Goal: Information Seeking & Learning: Learn about a topic

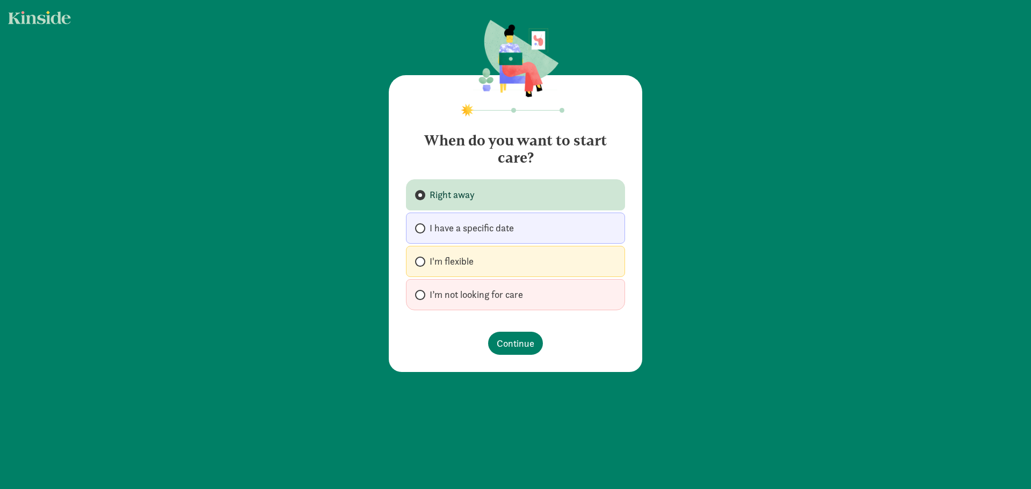
click at [500, 224] on span "I have a specific date" at bounding box center [472, 228] width 84 height 13
click at [422, 225] on input "I have a specific date" at bounding box center [418, 228] width 7 height 7
radio input "true"
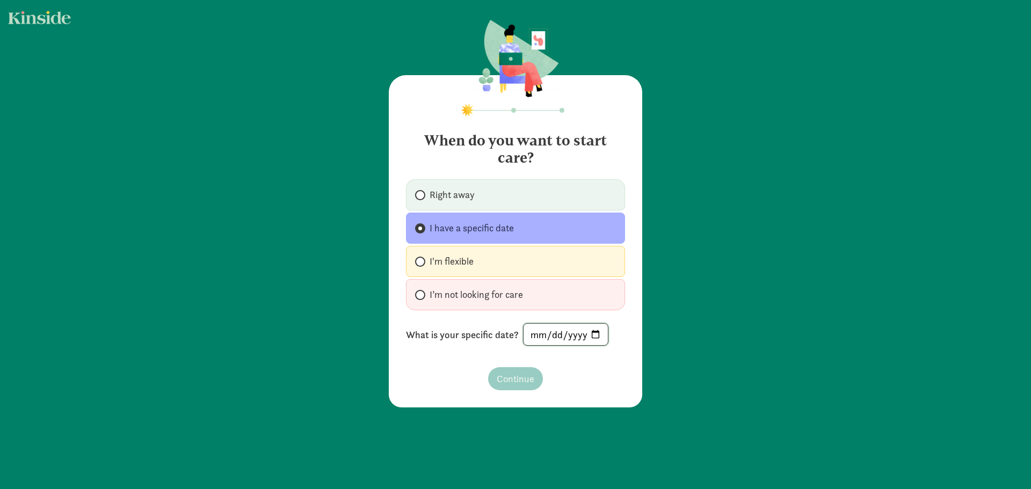
click at [535, 333] on input "date" at bounding box center [566, 334] width 84 height 21
click at [549, 335] on input "date" at bounding box center [566, 334] width 84 height 21
type input "[DATE]"
click at [574, 362] on footer "Continue" at bounding box center [515, 379] width 219 height 40
click at [539, 380] on button "Continue" at bounding box center [515, 378] width 55 height 23
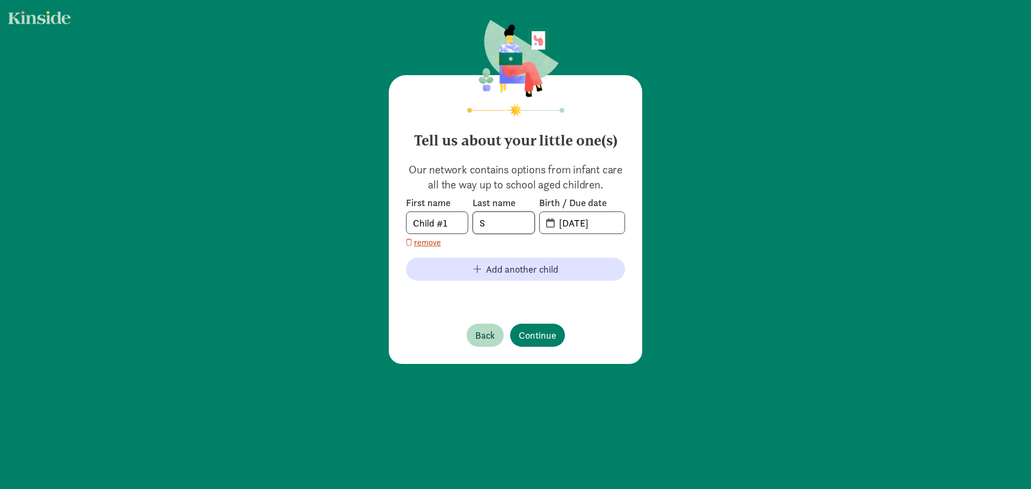
click at [507, 221] on input "S" at bounding box center [503, 222] width 61 height 21
click at [565, 225] on input "[DATE]" at bounding box center [589, 222] width 72 height 21
click at [562, 223] on input "[DATE]" at bounding box center [589, 222] width 72 height 21
type input "[PHONE_NUMBER]"
click at [486, 336] on span "Back" at bounding box center [485, 335] width 20 height 14
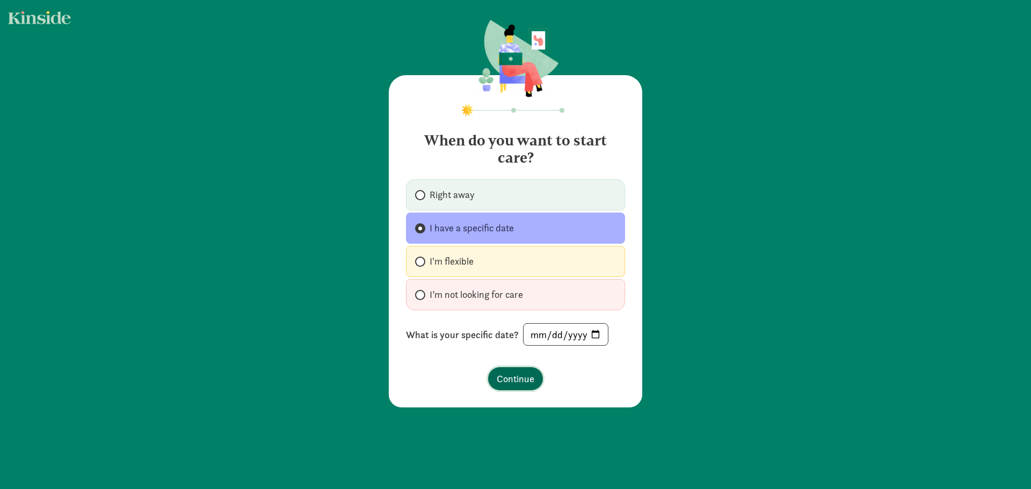
click at [522, 375] on span "Continue" at bounding box center [516, 379] width 38 height 14
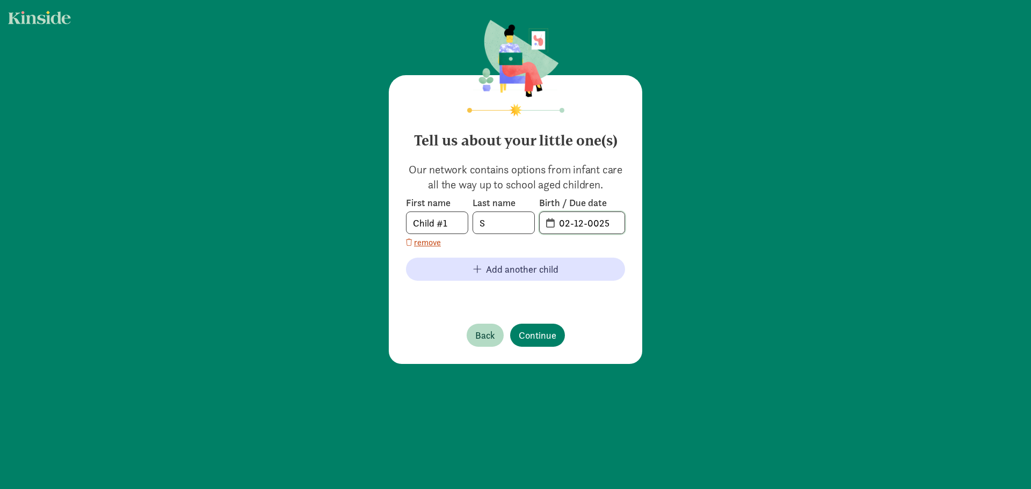
click at [576, 222] on input "02-12-0025" at bounding box center [589, 222] width 72 height 21
click at [592, 220] on input "02-21-0025" at bounding box center [589, 222] width 72 height 21
type input "[DATE]"
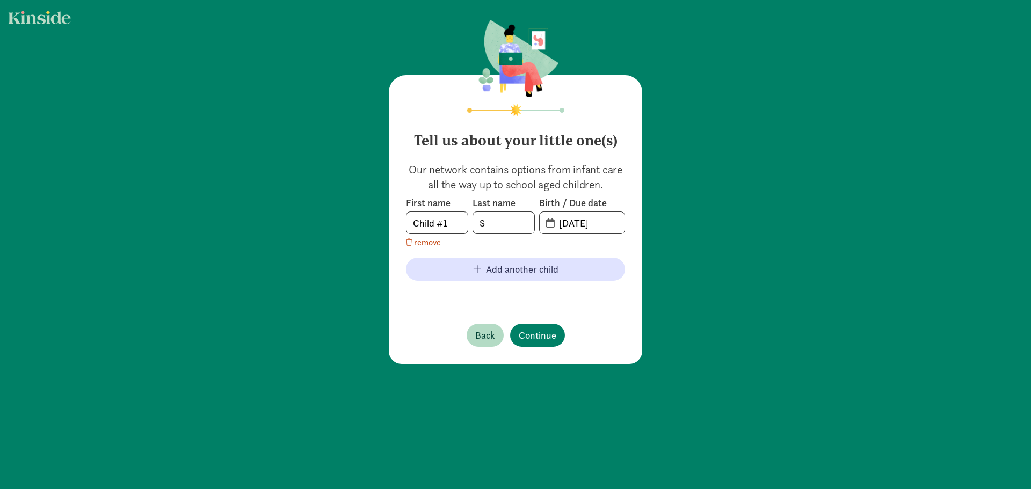
click at [622, 304] on div "Tell us about your little one(s) Our network contains options from infant care …" at bounding box center [515, 219] width 253 height 289
click at [550, 340] on span "Continue" at bounding box center [538, 335] width 38 height 14
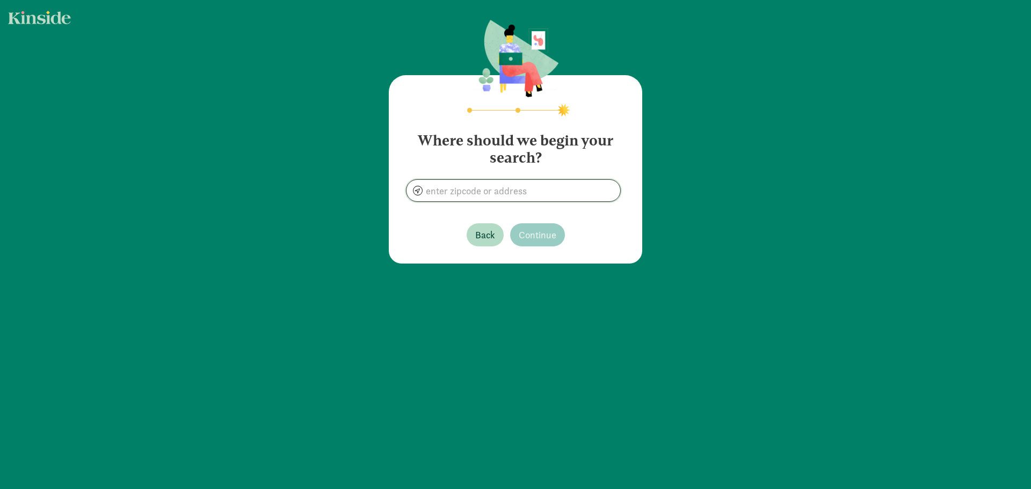
click at [499, 195] on input at bounding box center [513, 190] width 214 height 21
type input "[STREET_ADDRESS]"
click at [521, 227] on button "Continue" at bounding box center [537, 234] width 55 height 23
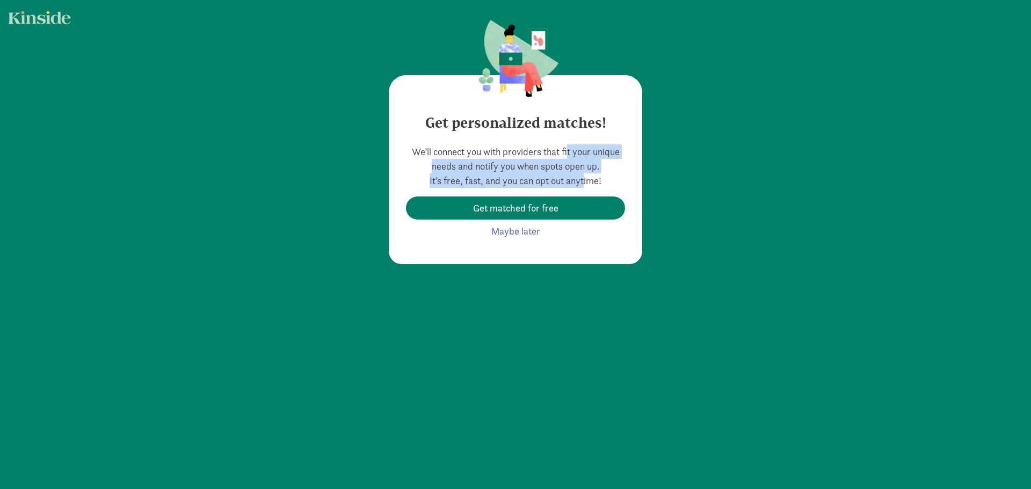
drag, startPoint x: 534, startPoint y: 149, endPoint x: 546, endPoint y: 174, distance: 27.6
click at [546, 174] on div "We’ll connect you with providers that fit your unique needs and notify you when…" at bounding box center [515, 193] width 219 height 98
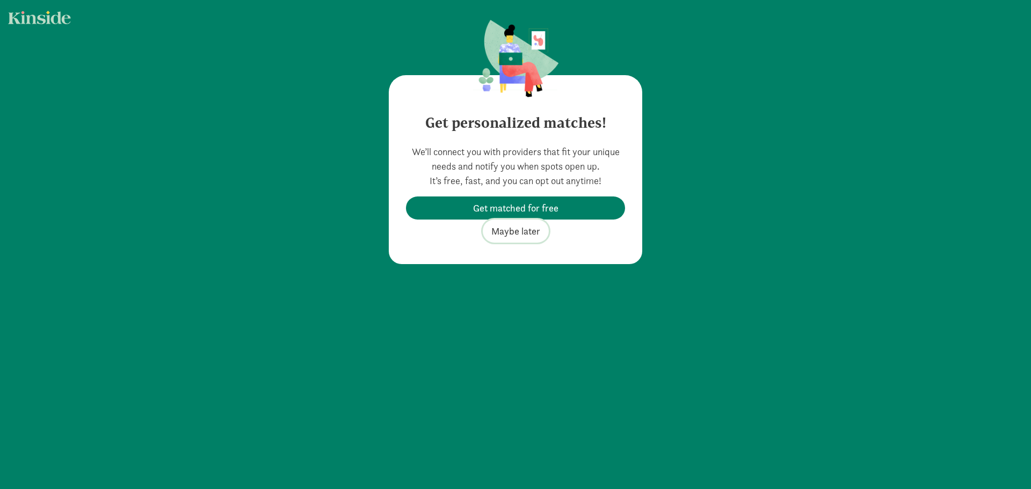
click at [513, 231] on span "Maybe later" at bounding box center [515, 231] width 49 height 14
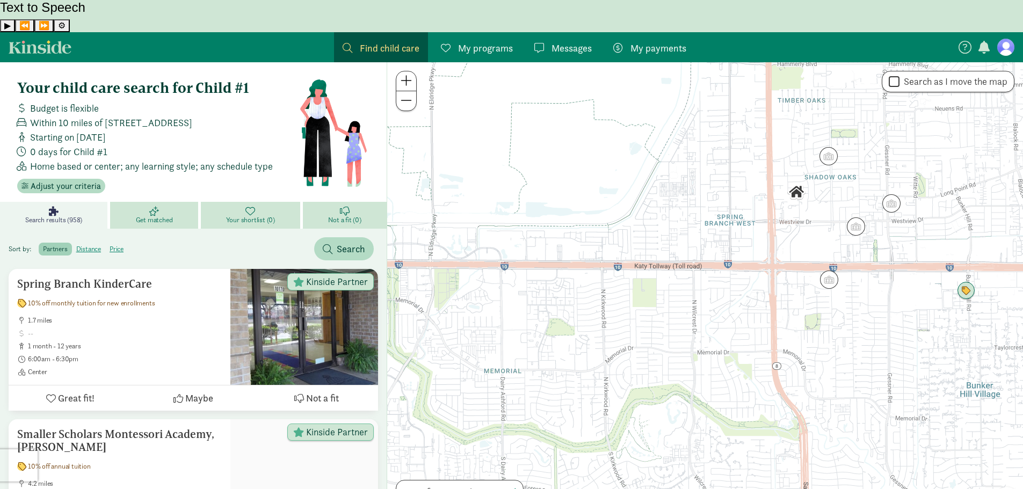
drag, startPoint x: 687, startPoint y: 246, endPoint x: 704, endPoint y: 302, distance: 58.6
click at [704, 302] on div at bounding box center [705, 291] width 636 height 459
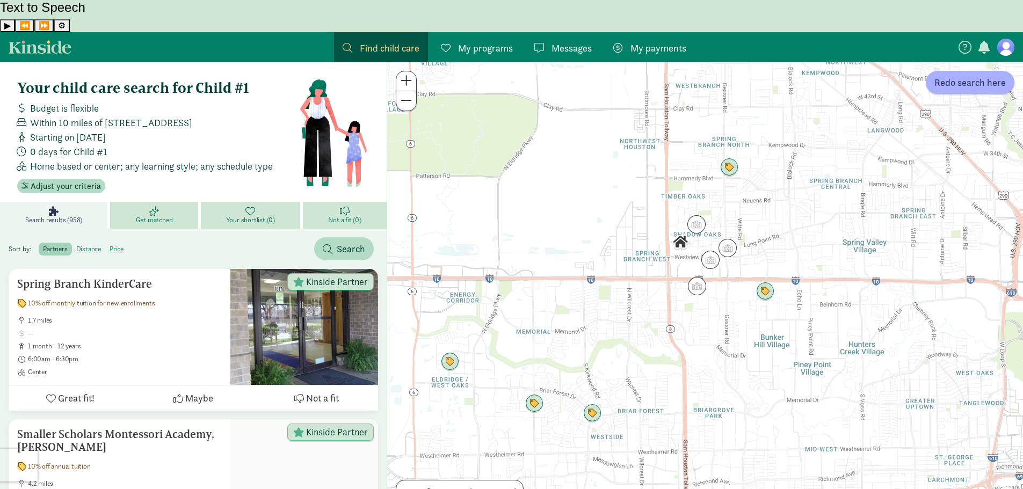
drag, startPoint x: 716, startPoint y: 262, endPoint x: 655, endPoint y: 252, distance: 62.6
click at [655, 252] on div at bounding box center [705, 291] width 636 height 459
click at [451, 352] on img "Click to see details" at bounding box center [450, 362] width 20 height 20
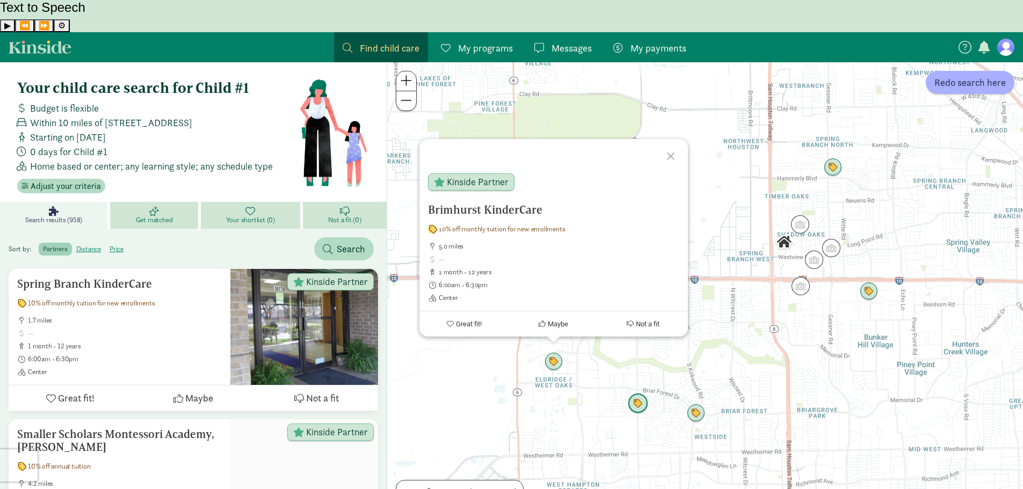
click at [638, 394] on img "Click to see details" at bounding box center [638, 404] width 20 height 20
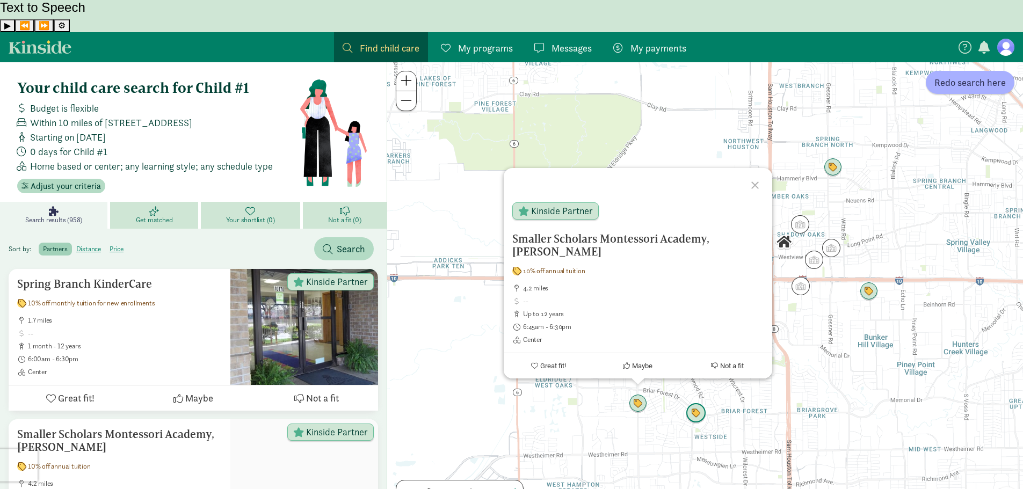
click at [704, 403] on img "Click to see details" at bounding box center [696, 413] width 20 height 20
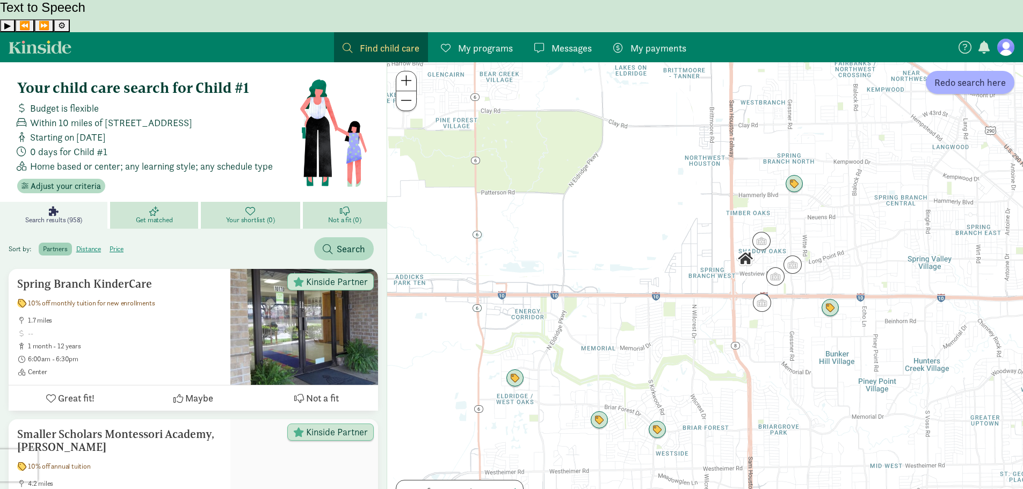
drag, startPoint x: 743, startPoint y: 381, endPoint x: 706, endPoint y: 395, distance: 38.9
click at [701, 398] on div "To navigate, press the arrow keys." at bounding box center [705, 291] width 636 height 459
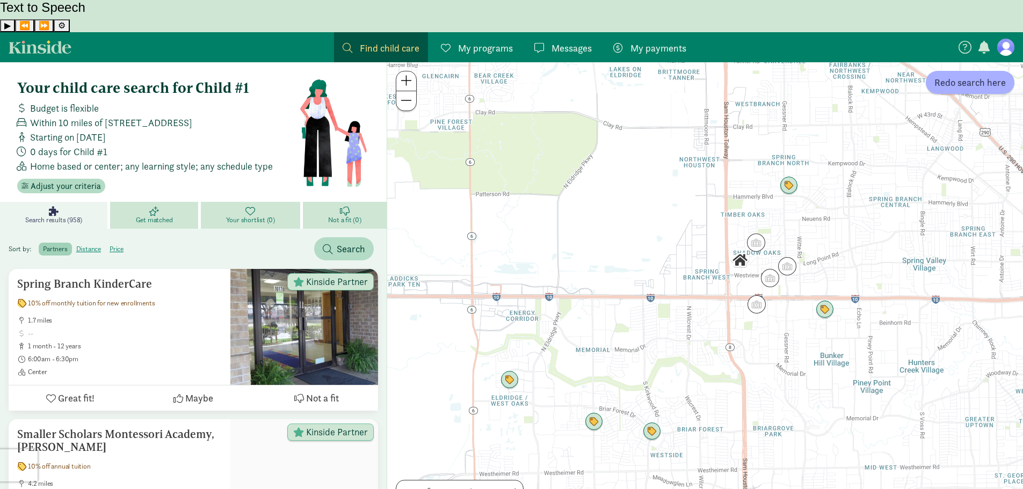
click at [751, 366] on div at bounding box center [705, 291] width 636 height 459
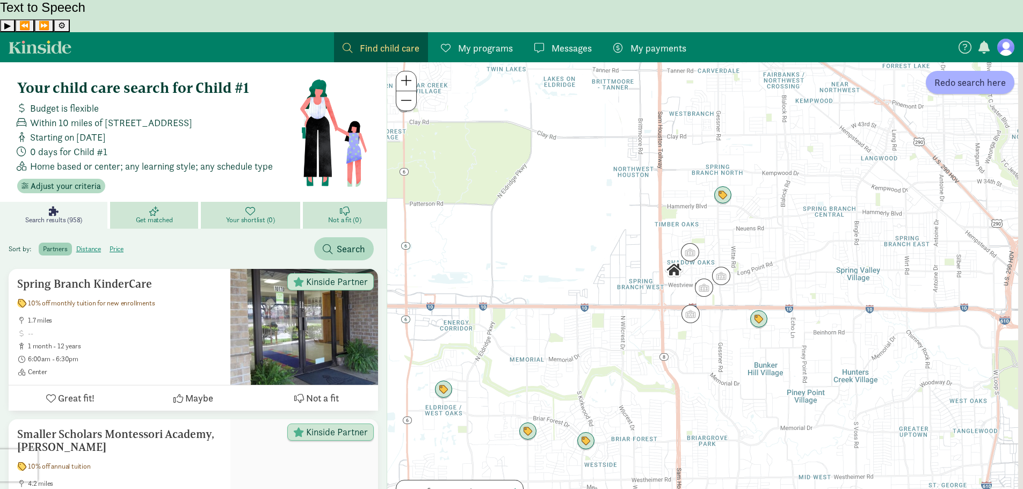
drag, startPoint x: 773, startPoint y: 331, endPoint x: 710, endPoint y: 338, distance: 63.7
click at [710, 338] on div at bounding box center [705, 291] width 636 height 459
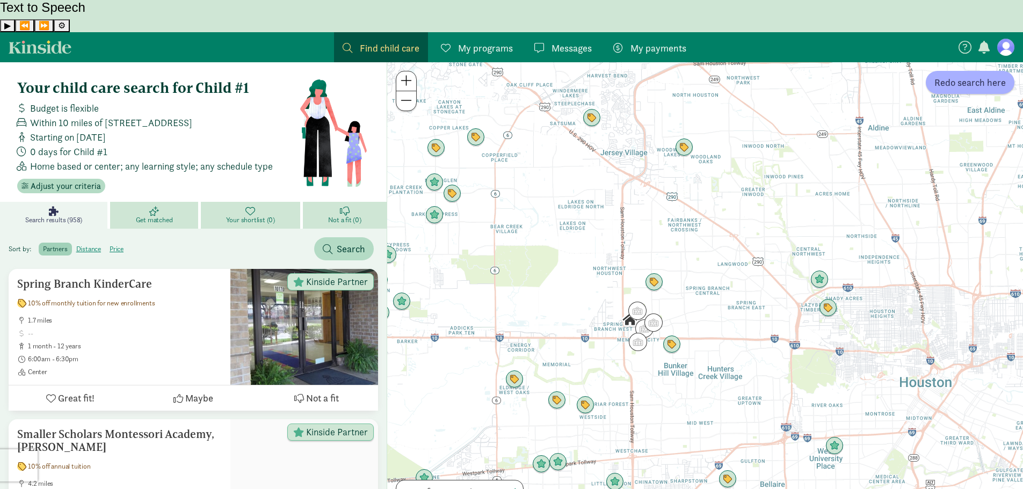
drag, startPoint x: 761, startPoint y: 322, endPoint x: 716, endPoint y: 320, distance: 45.7
click at [716, 320] on div at bounding box center [705, 291] width 636 height 459
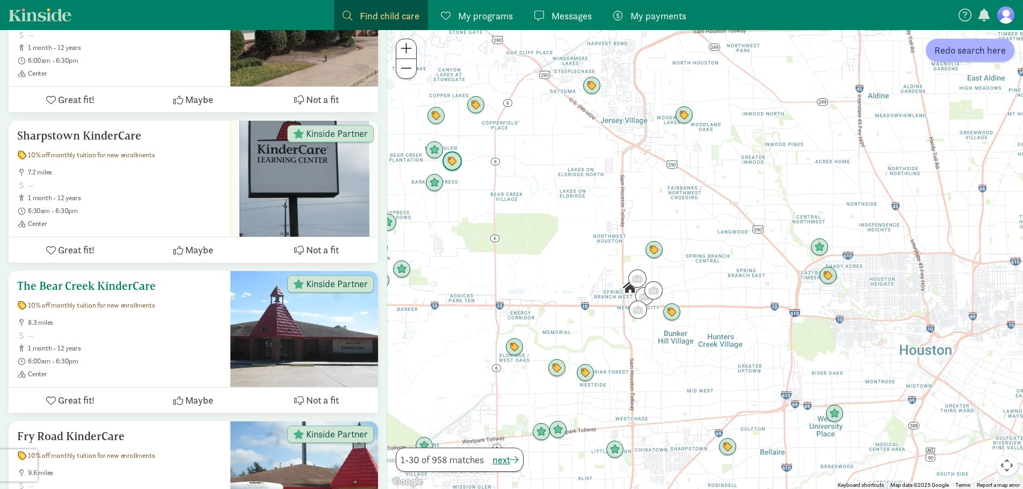
scroll to position [967, 0]
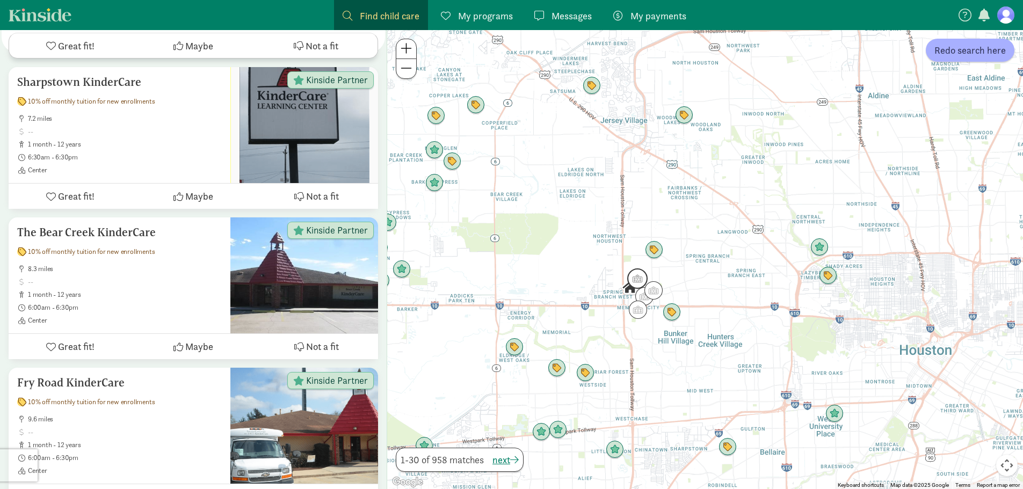
click at [633, 281] on img "Click to see details" at bounding box center [637, 279] width 20 height 20
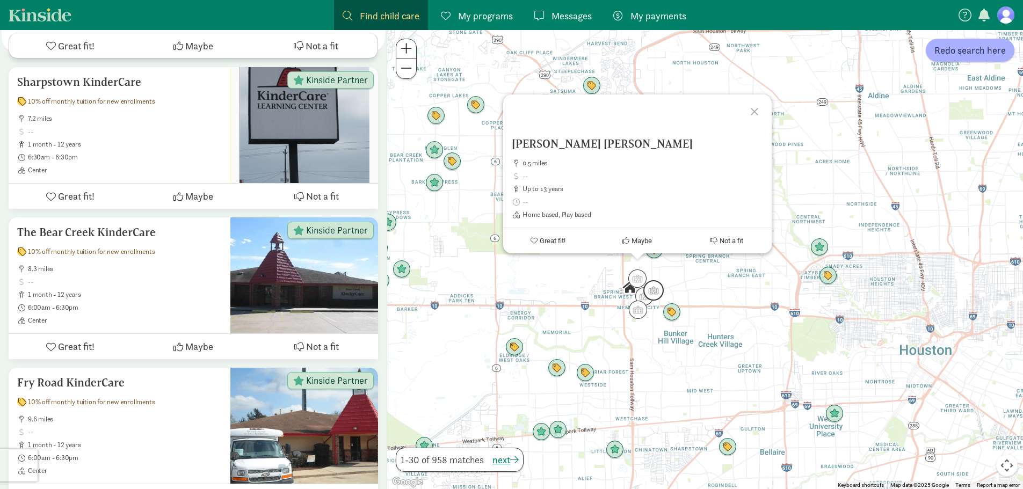
click at [654, 290] on img "Click to see details" at bounding box center [653, 291] width 20 height 20
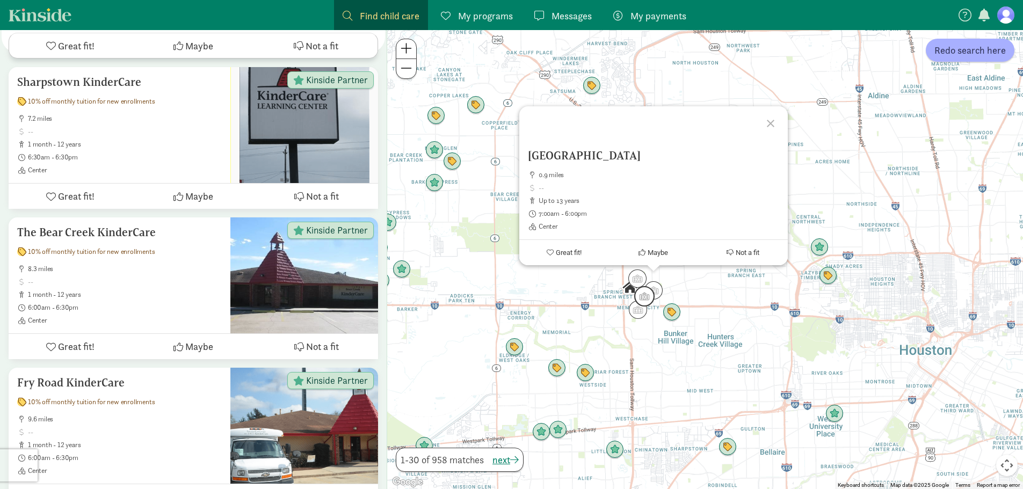
click at [644, 299] on img "Click to see details" at bounding box center [644, 297] width 20 height 20
click at [638, 314] on img "Click to see details" at bounding box center [638, 310] width 20 height 20
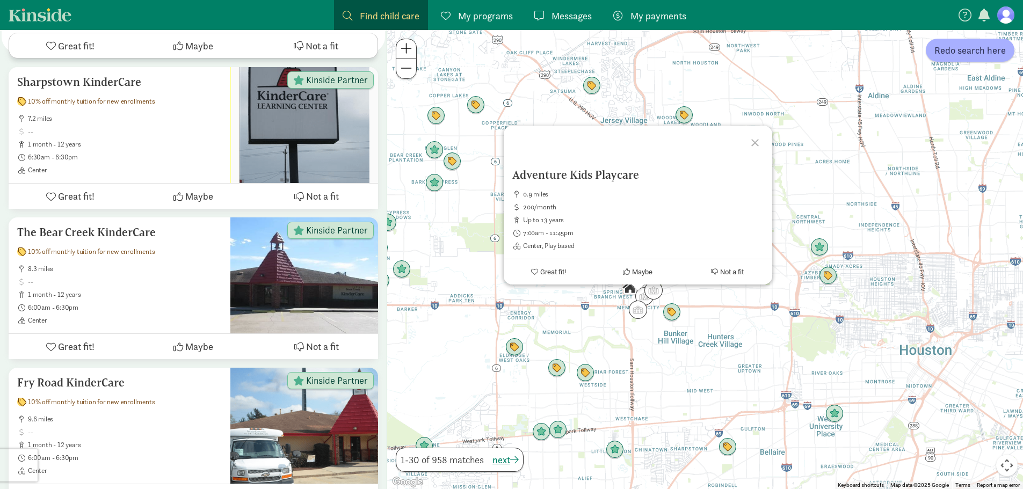
click at [605, 318] on div "To navigate, press the arrow keys. Adventure Kids Playcare 0.9 miles 200/month …" at bounding box center [705, 259] width 636 height 459
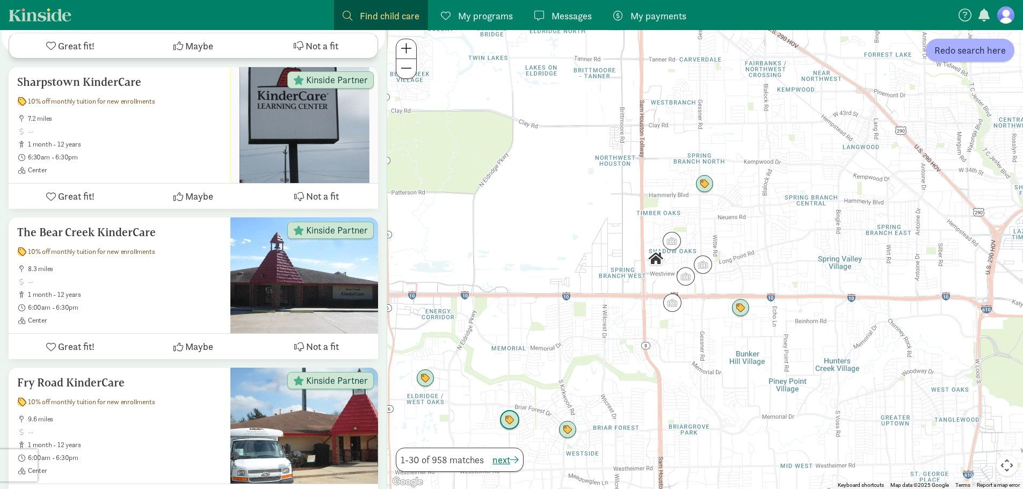
click at [510, 426] on img "Click to see details" at bounding box center [509, 421] width 20 height 20
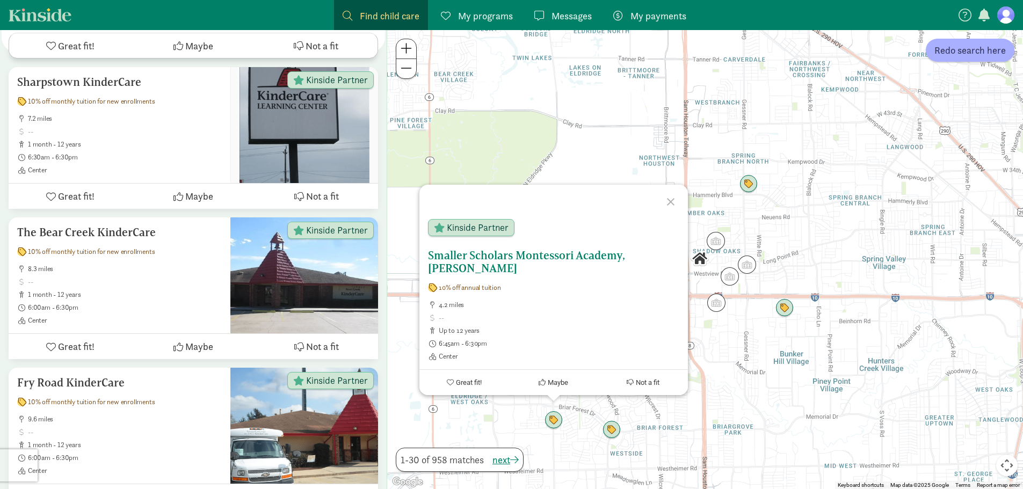
click at [678, 388] on button "Not a fit" at bounding box center [643, 382] width 90 height 25
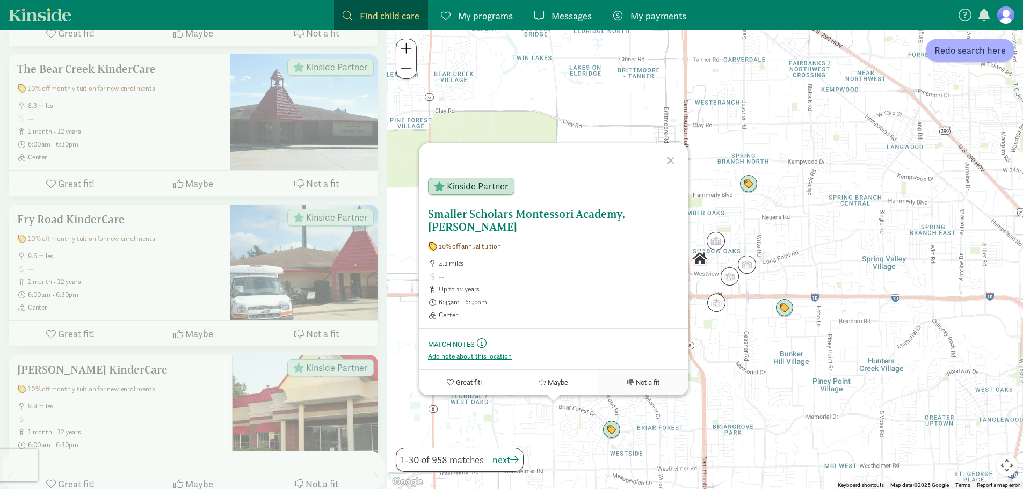
scroll to position [803, 0]
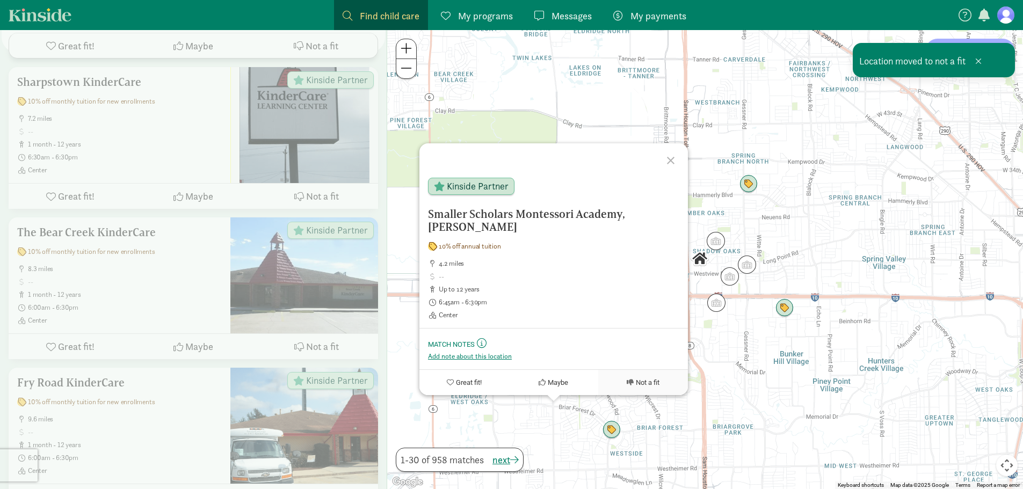
click at [671, 161] on div at bounding box center [672, 159] width 31 height 31
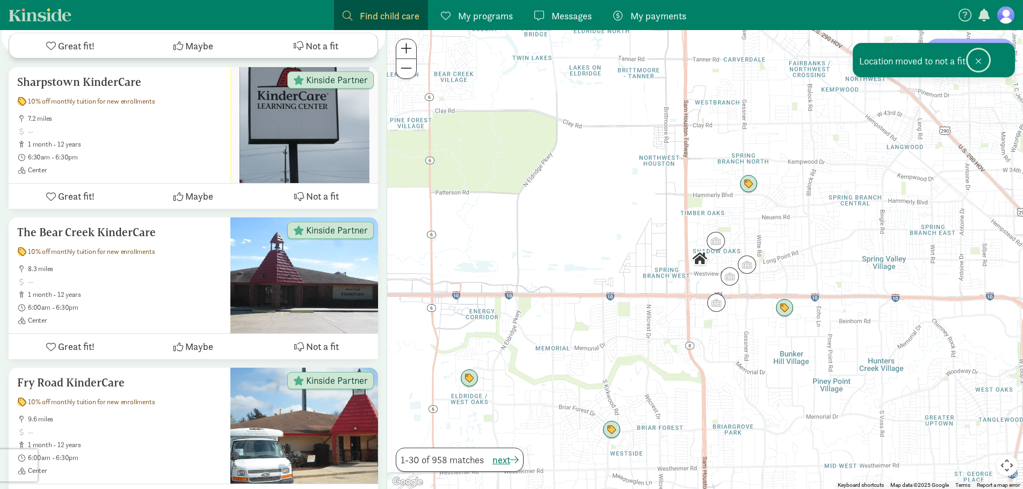
click at [976, 60] on span at bounding box center [978, 61] width 6 height 9
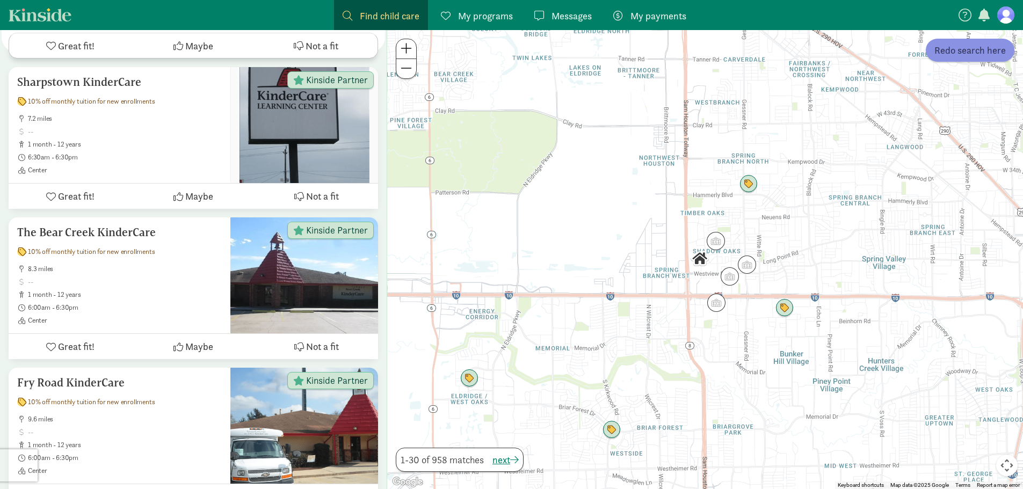
click at [947, 48] on span "Redo search here" at bounding box center [969, 50] width 71 height 14
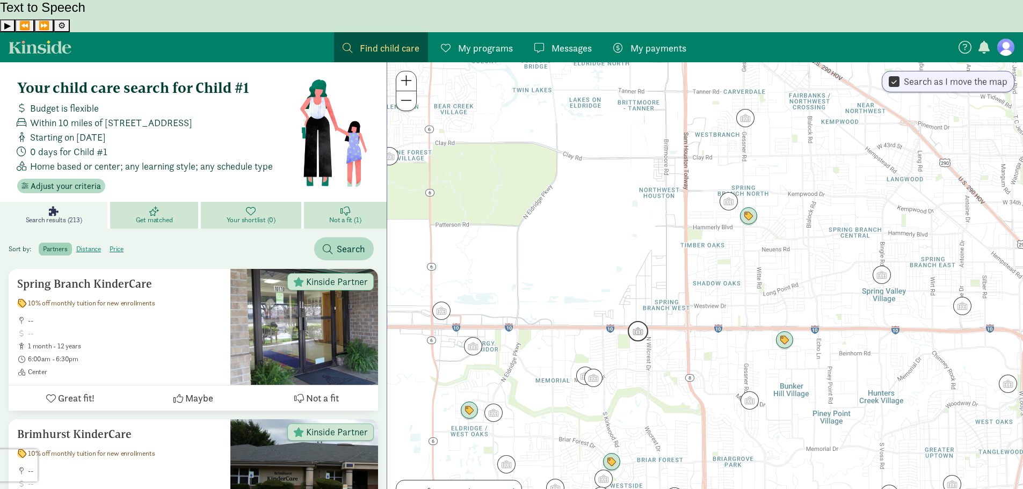
click at [639, 321] on img "Click to see details" at bounding box center [638, 331] width 20 height 20
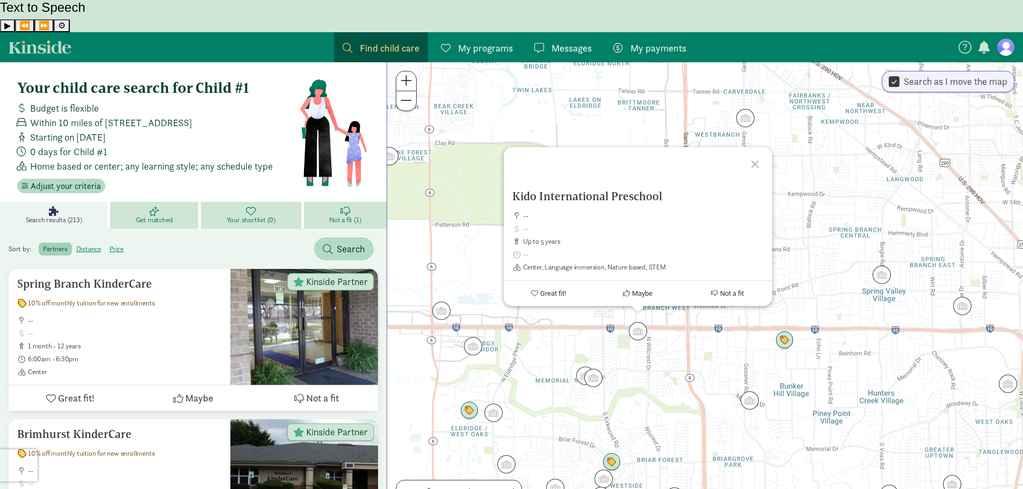
click at [668, 356] on div "Kido International Preschool -- up to 5 years Center, Language immersion, Natur…" at bounding box center [705, 291] width 636 height 459
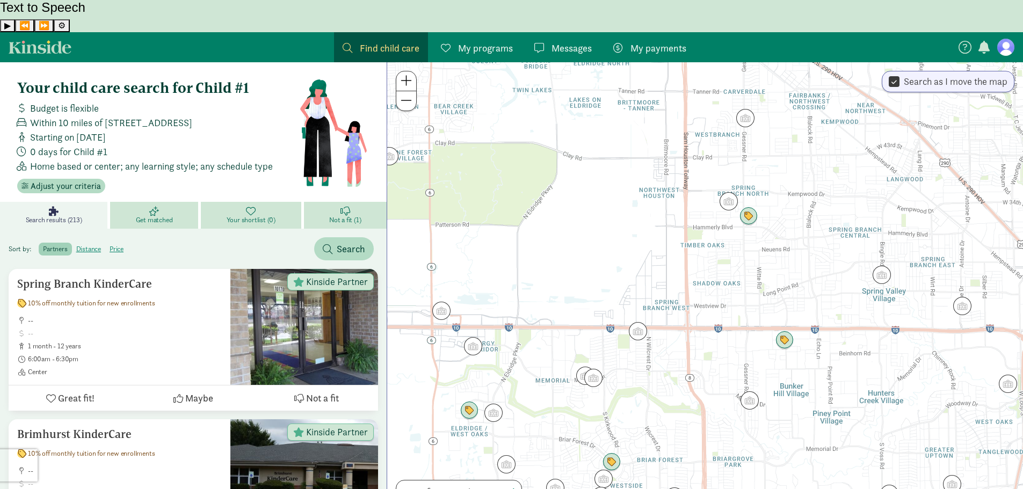
click at [1004, 39] on figure at bounding box center [1005, 47] width 17 height 17
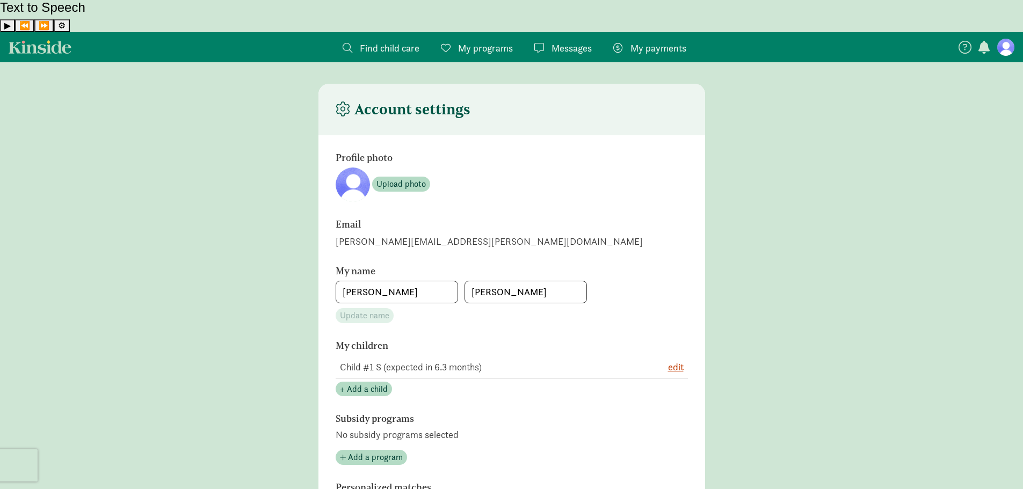
click at [473, 41] on span "My programs" at bounding box center [485, 48] width 55 height 14
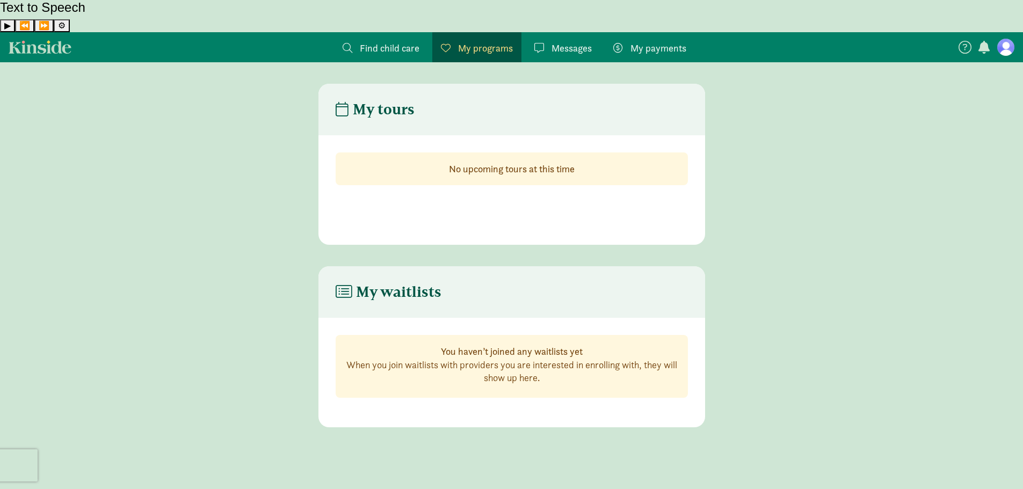
click at [547, 41] on div "Messages Messages" at bounding box center [562, 48] width 57 height 14
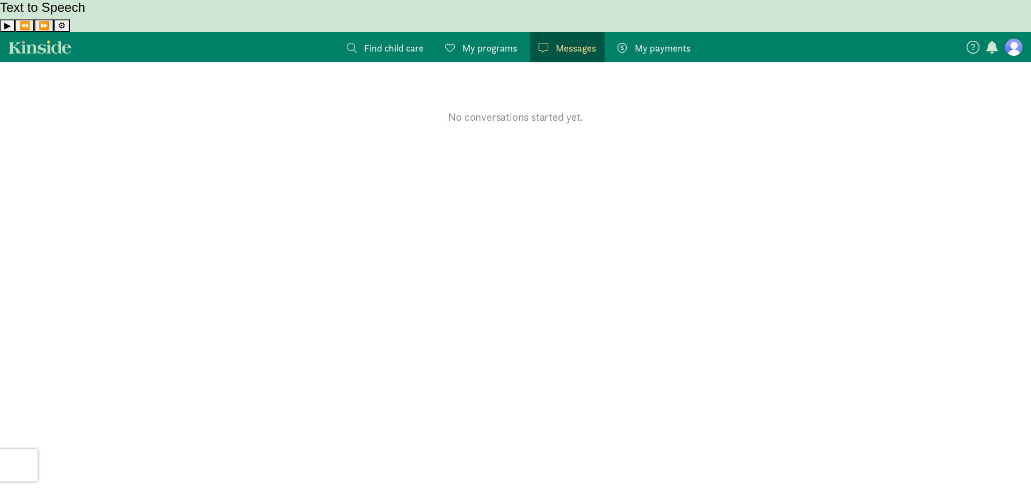
click at [630, 41] on div "My payments Pay" at bounding box center [653, 48] width 73 height 14
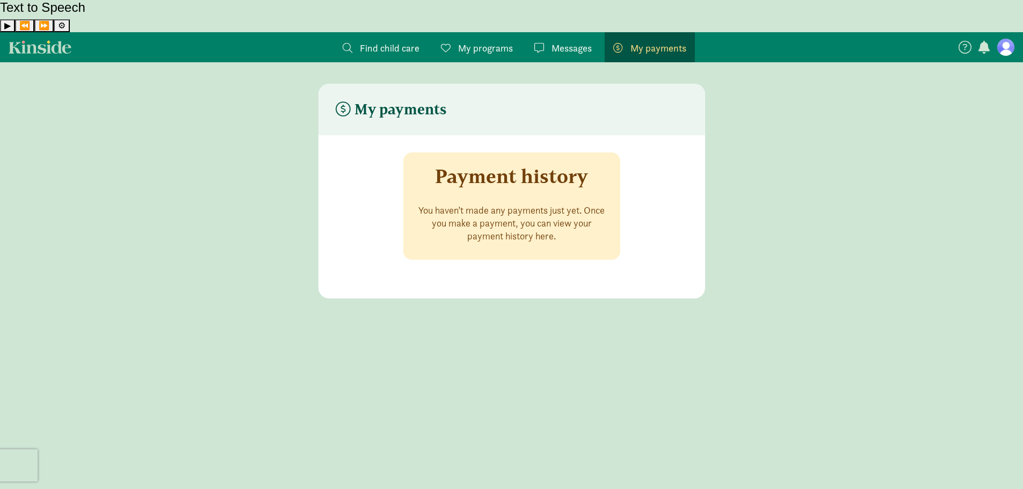
click at [965, 41] on icon at bounding box center [964, 47] width 13 height 13
click at [982, 41] on span "button" at bounding box center [983, 47] width 11 height 13
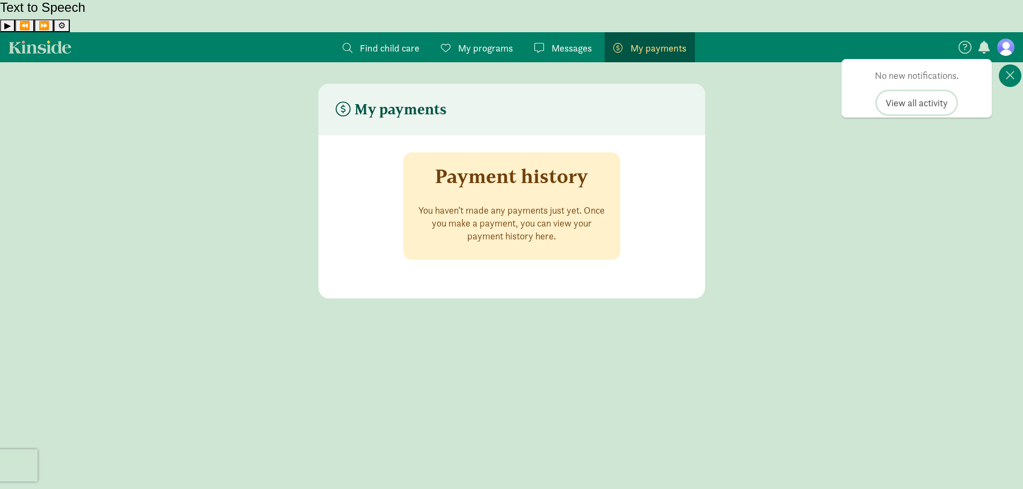
click at [928, 96] on span "View all activity" at bounding box center [916, 103] width 62 height 14
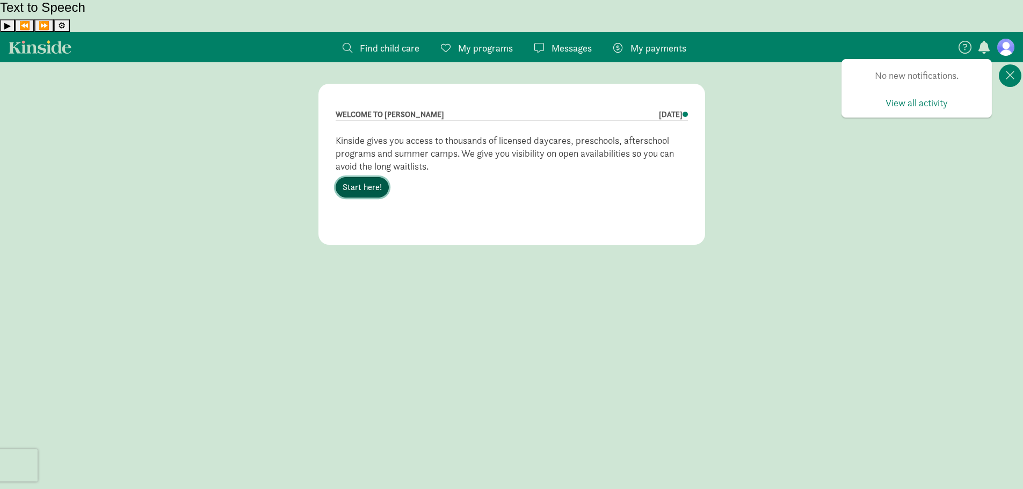
click at [380, 177] on link "Start here!" at bounding box center [362, 187] width 53 height 20
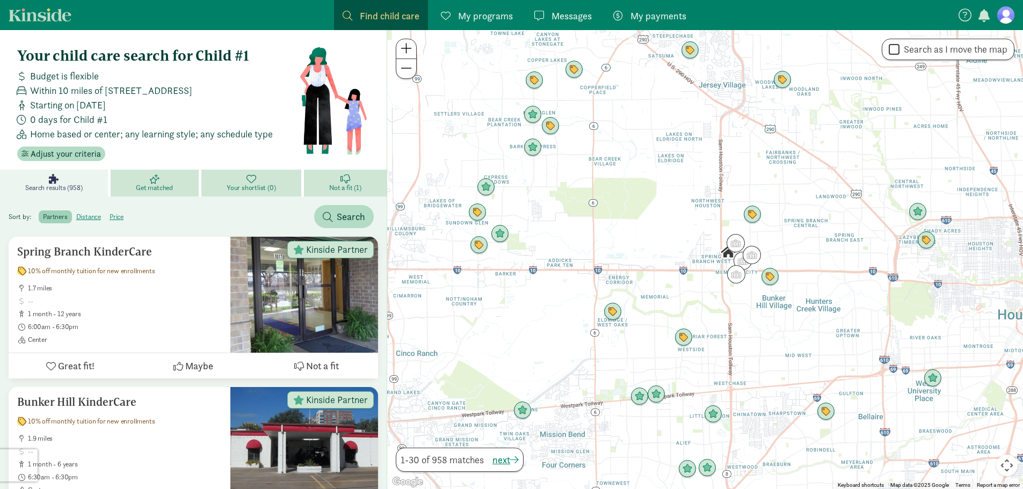
click at [895, 50] on input "Search as I move the map" at bounding box center [894, 49] width 11 height 14
checkbox input "true"
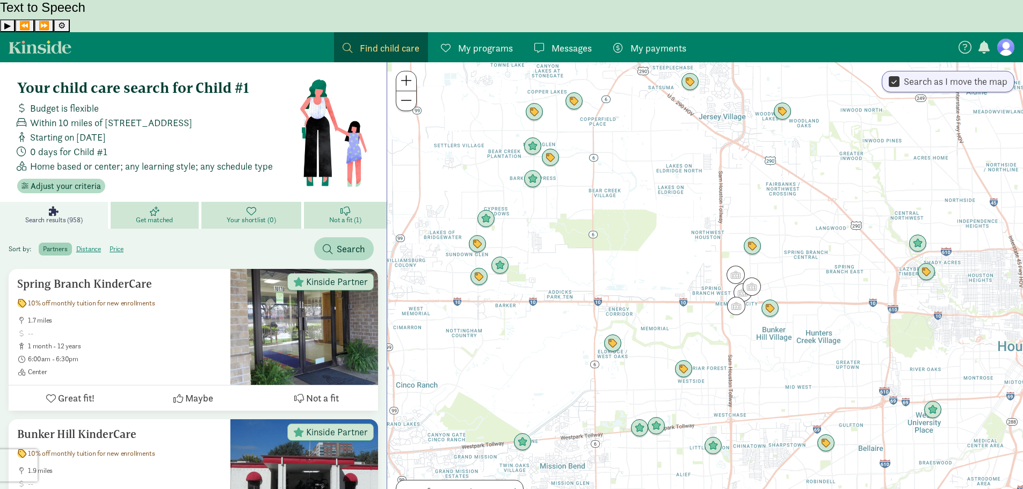
click at [399, 41] on span "Find child care" at bounding box center [390, 48] width 60 height 14
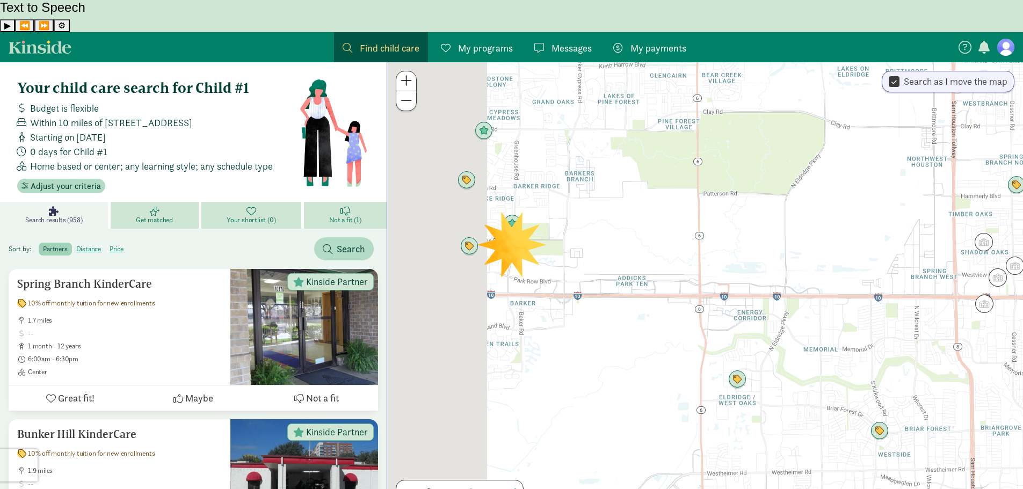
drag, startPoint x: 541, startPoint y: 248, endPoint x: 784, endPoint y: 264, distance: 243.2
click at [784, 264] on div at bounding box center [705, 291] width 636 height 459
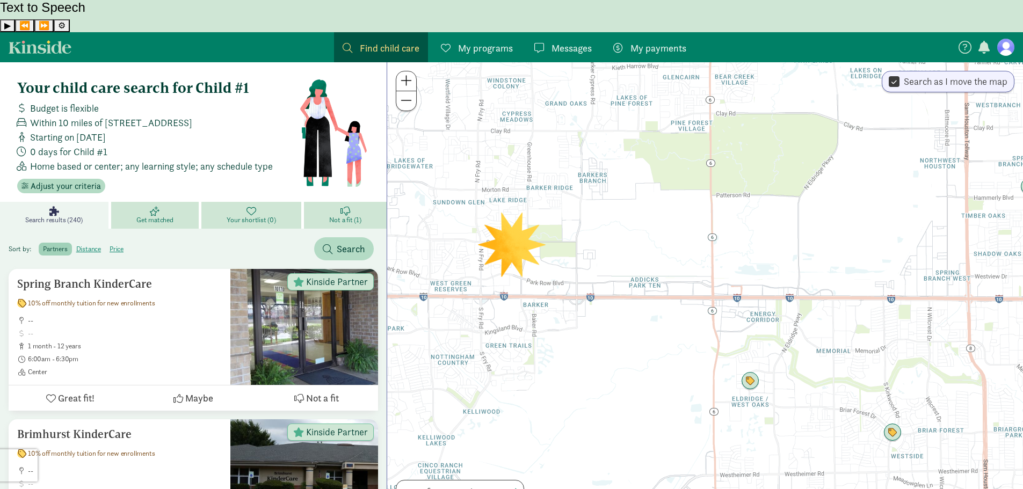
click at [524, 191] on div at bounding box center [705, 291] width 636 height 459
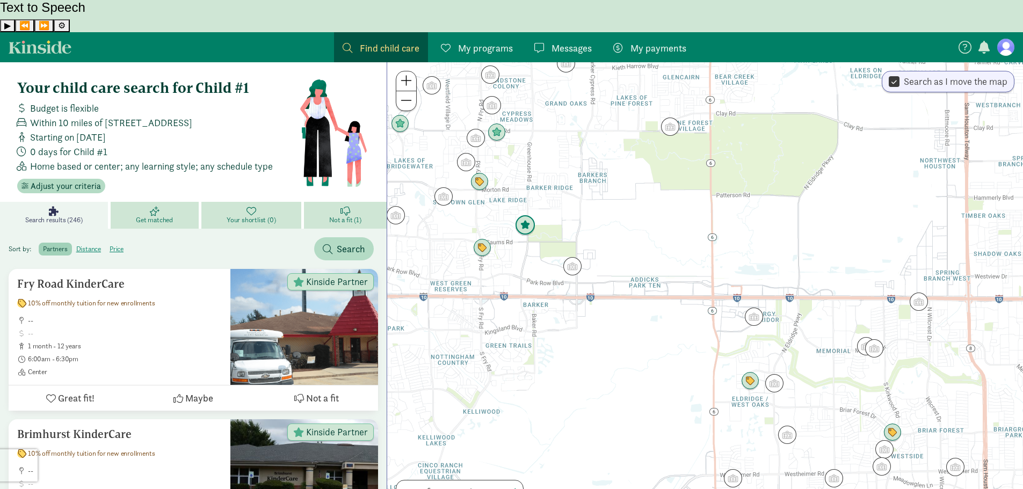
click at [525, 215] on img "Click to see details" at bounding box center [525, 225] width 20 height 20
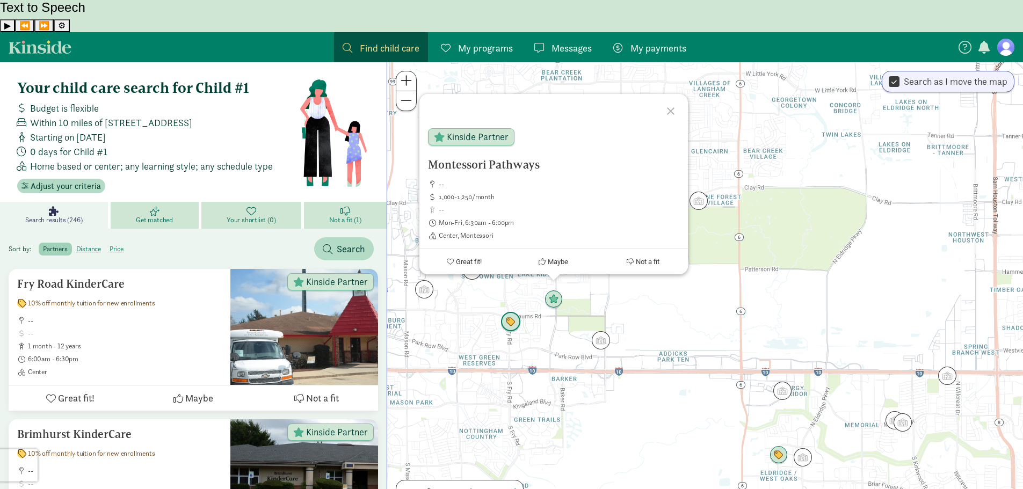
click at [517, 312] on img "Click to see details" at bounding box center [510, 322] width 20 height 20
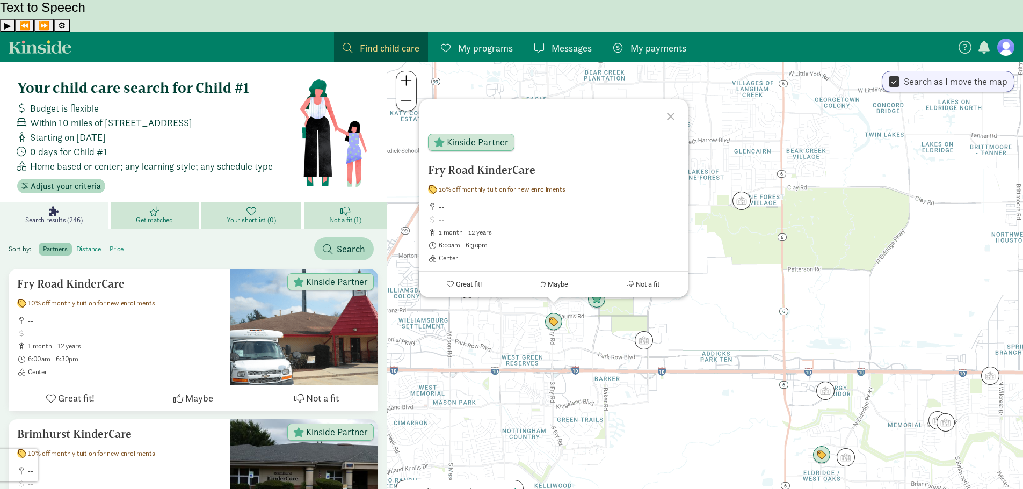
click at [512, 287] on div "To navigate, press the arrow keys. Fry Road KinderCare 10% off monthly tuition …" at bounding box center [705, 291] width 636 height 459
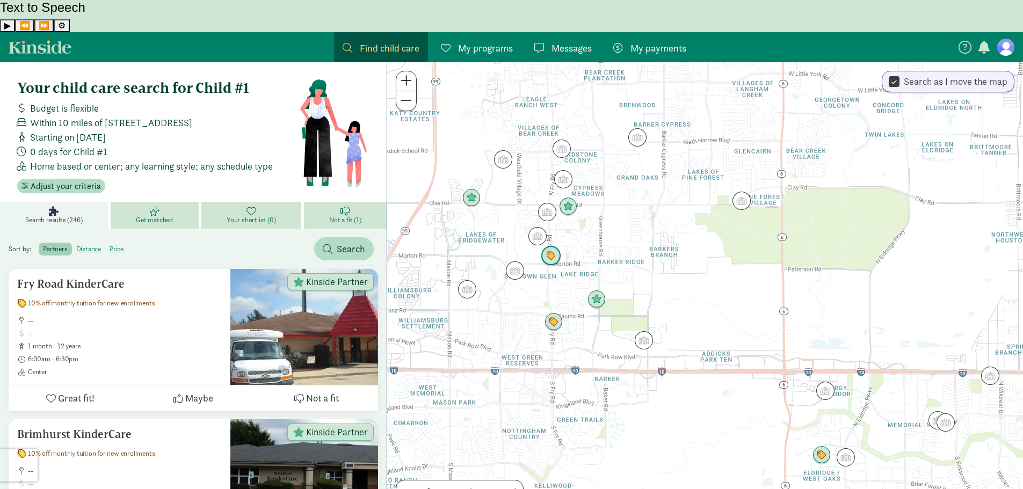
click at [555, 246] on img "Click to see details" at bounding box center [551, 256] width 20 height 20
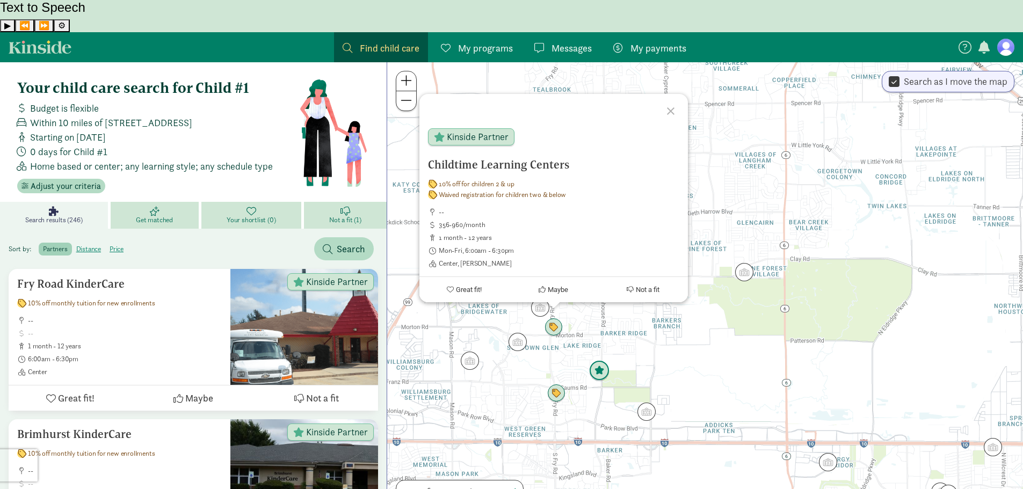
click at [600, 361] on img "Click to see details" at bounding box center [599, 371] width 20 height 20
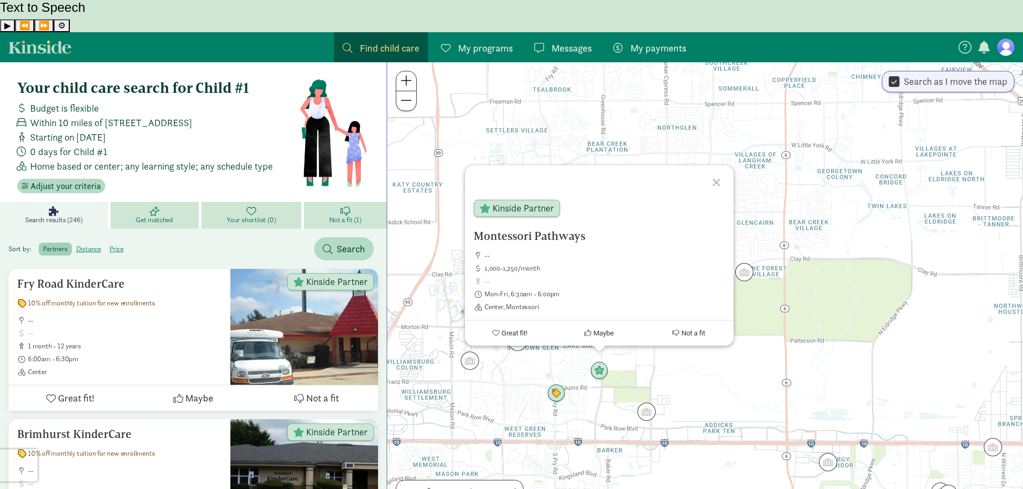
click at [629, 343] on div "To navigate, press the arrow keys. Montessori Pathways -- 1,000-1,250/month Mon…" at bounding box center [705, 291] width 636 height 459
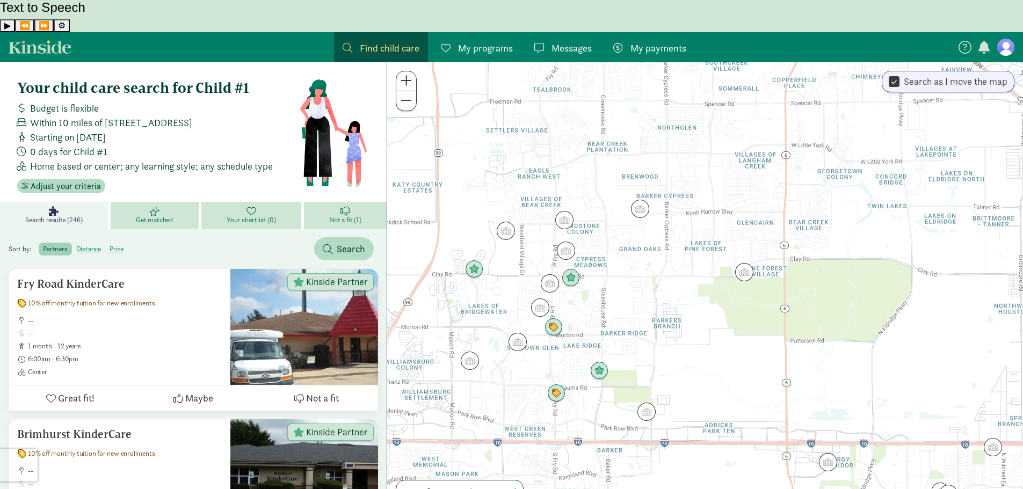
click at [561, 318] on img "Click to see details" at bounding box center [553, 327] width 18 height 18
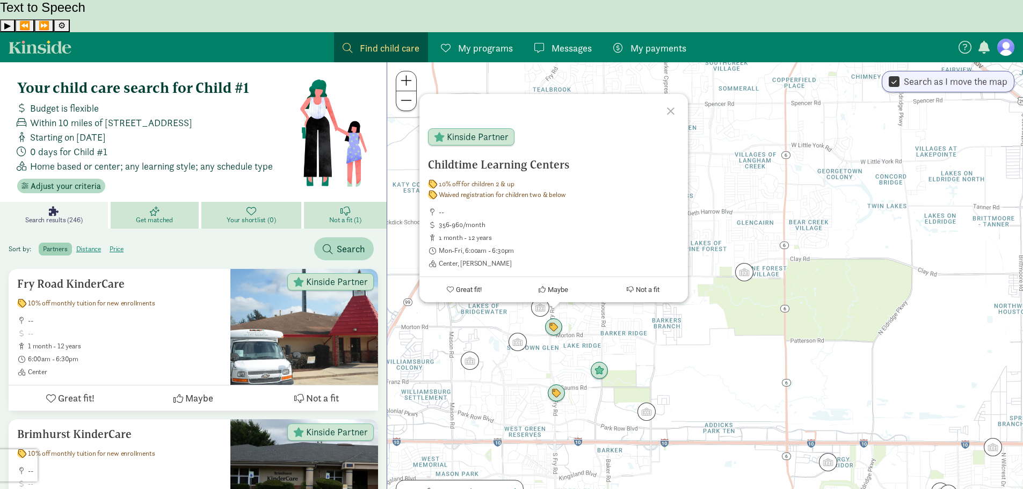
click at [672, 320] on div "Childtime Learning Centers 10% off for children 2 & up Waived registration for …" at bounding box center [705, 291] width 636 height 459
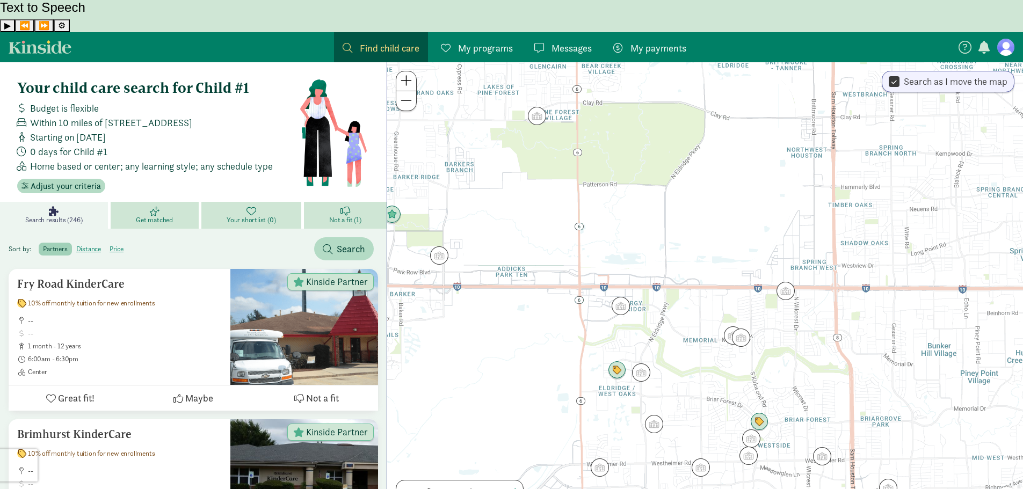
drag, startPoint x: 724, startPoint y: 307, endPoint x: 550, endPoint y: 188, distance: 209.8
click at [550, 188] on div at bounding box center [705, 291] width 636 height 459
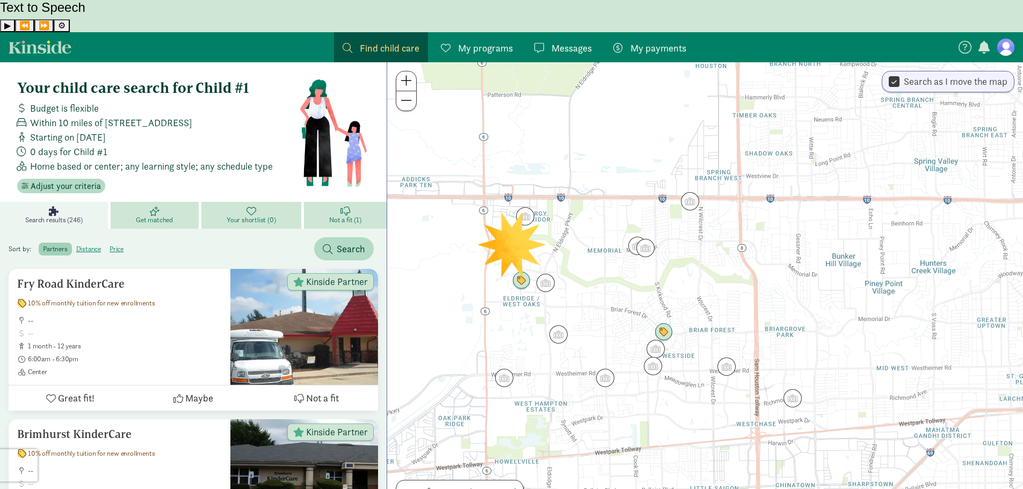
drag, startPoint x: 782, startPoint y: 259, endPoint x: 672, endPoint y: 301, distance: 118.0
click at [718, 230] on div at bounding box center [705, 291] width 636 height 459
click at [666, 322] on img "Click to see details" at bounding box center [661, 332] width 20 height 20
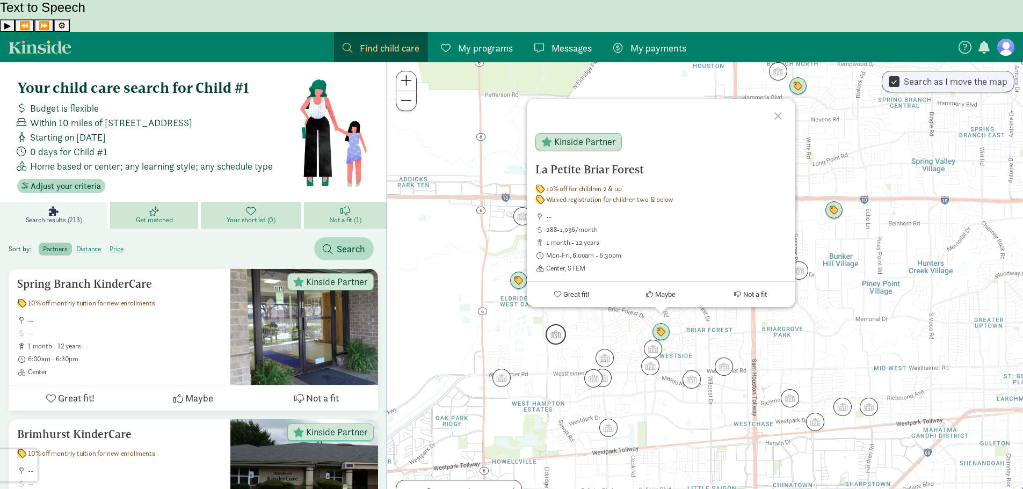
click at [556, 324] on img "Click to see details" at bounding box center [556, 334] width 20 height 20
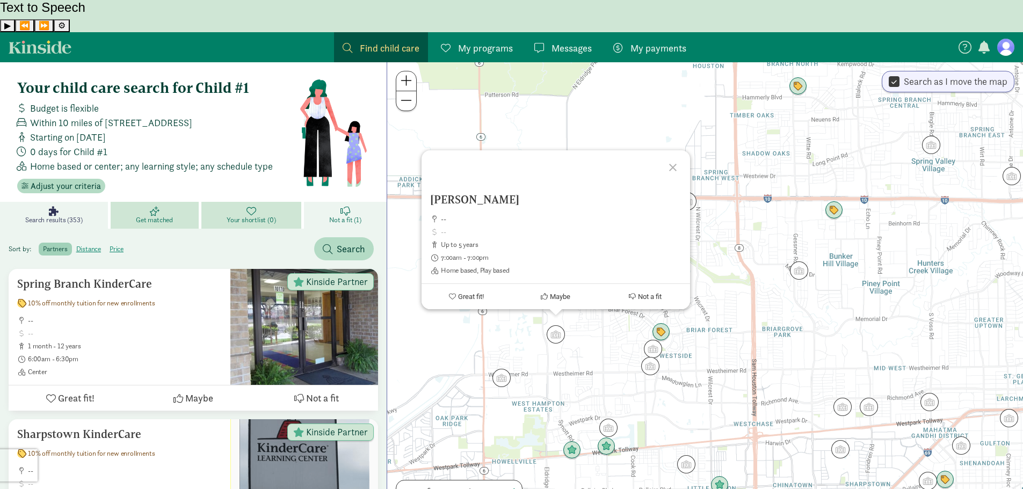
click at [338, 202] on link "Not a fit (1)" at bounding box center [345, 215] width 83 height 27
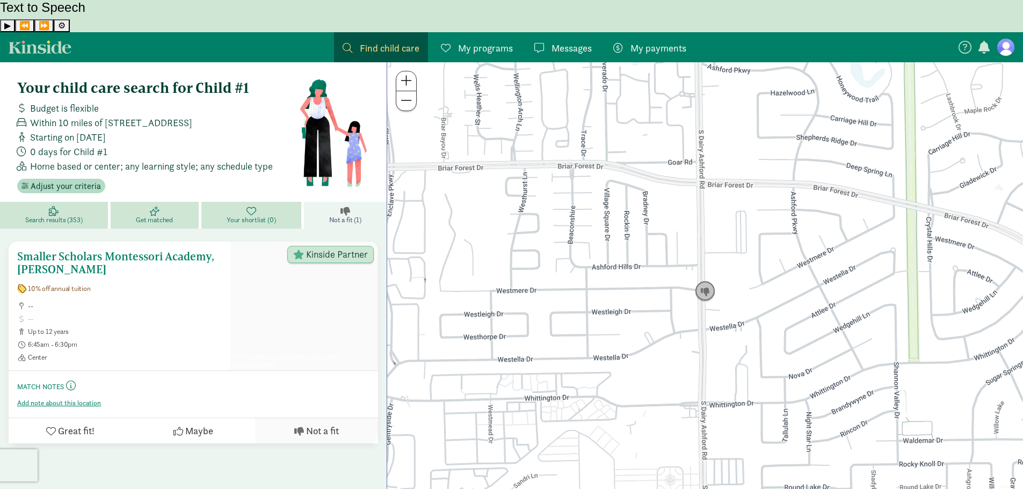
click at [299, 426] on icon at bounding box center [299, 431] width 10 height 10
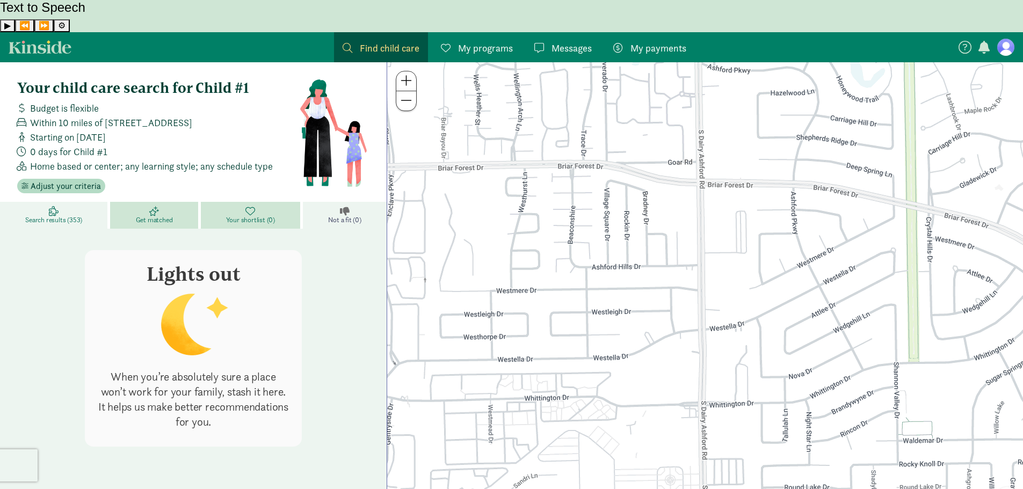
click at [67, 216] on span "Search results (353)" at bounding box center [53, 220] width 57 height 9
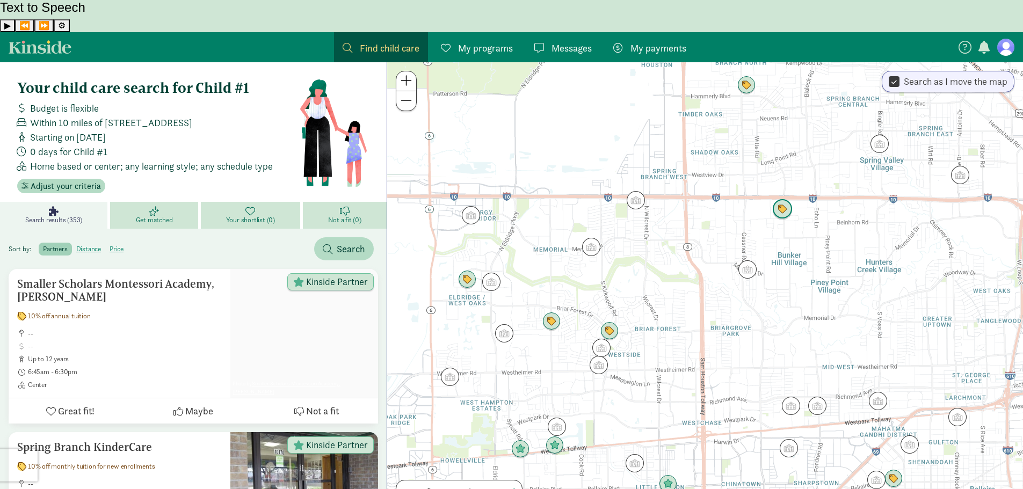
click at [784, 199] on img "Click to see details" at bounding box center [782, 209] width 20 height 20
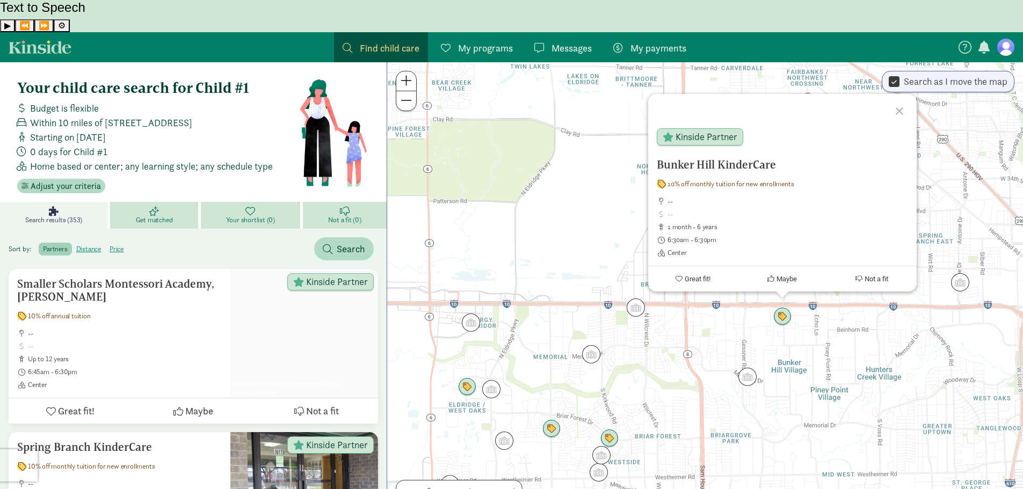
click at [673, 303] on div "Bunker Hill KinderCare 10% off monthly tuition for new enrollments -- 1 month -…" at bounding box center [705, 291] width 636 height 459
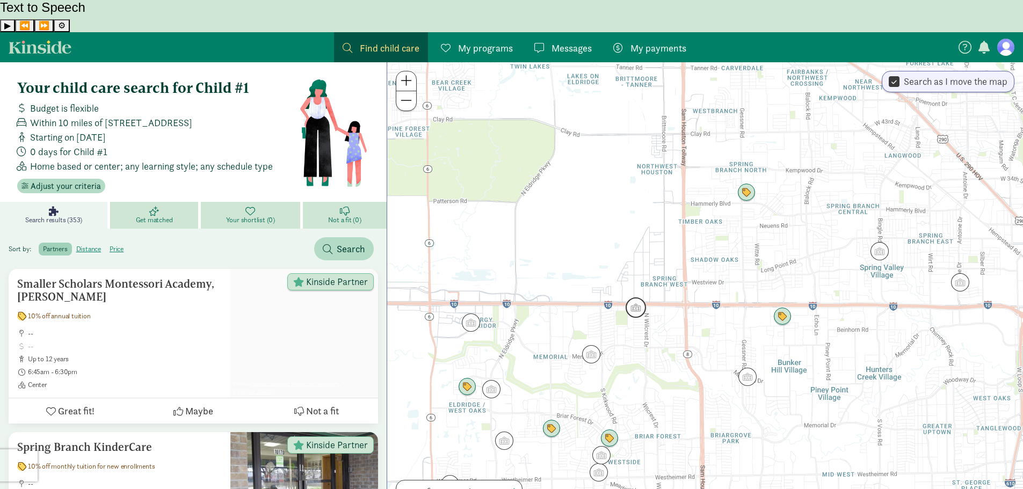
click at [630, 297] on img "Click to see details" at bounding box center [636, 307] width 20 height 20
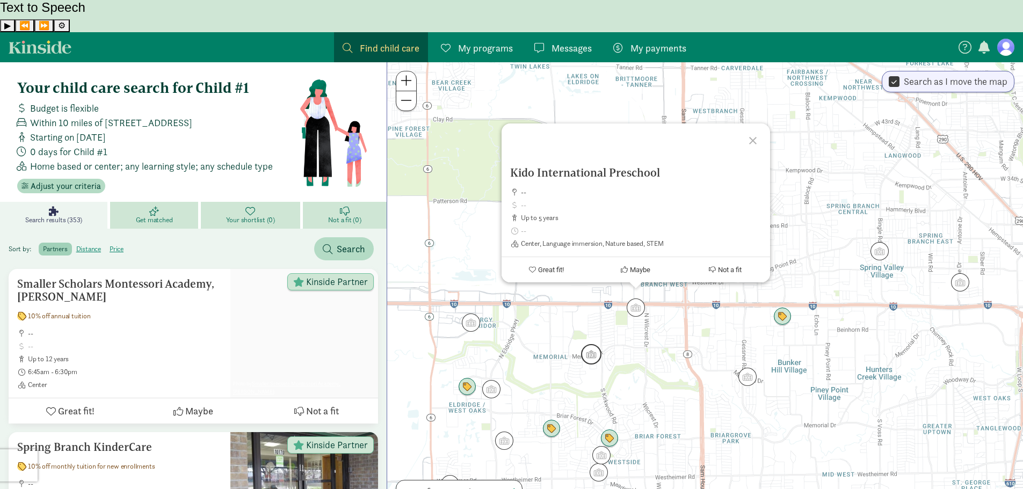
click at [594, 344] on img "Click to see details" at bounding box center [591, 354] width 20 height 20
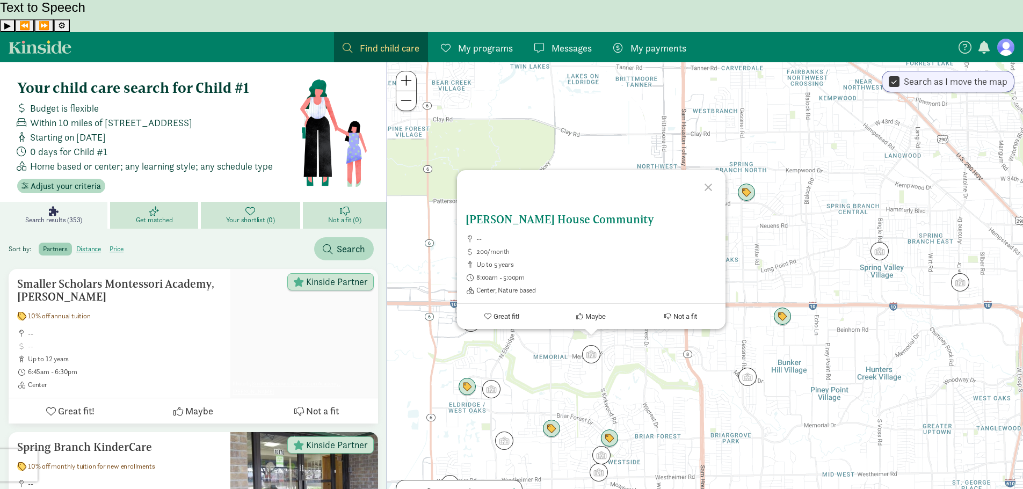
click at [544, 213] on h5 "[PERSON_NAME] House Community" at bounding box center [591, 219] width 251 height 13
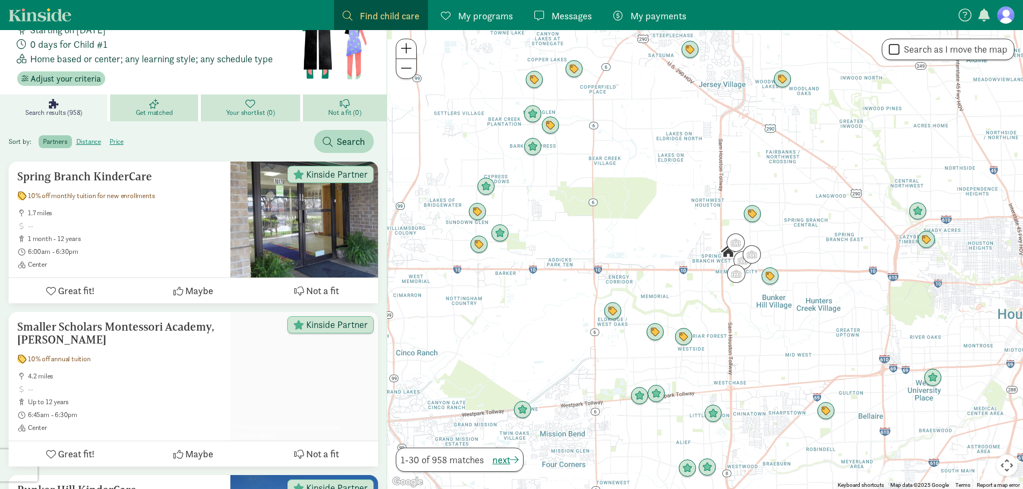
scroll to position [54, 0]
